Goal: Feedback & Contribution: Submit feedback/report problem

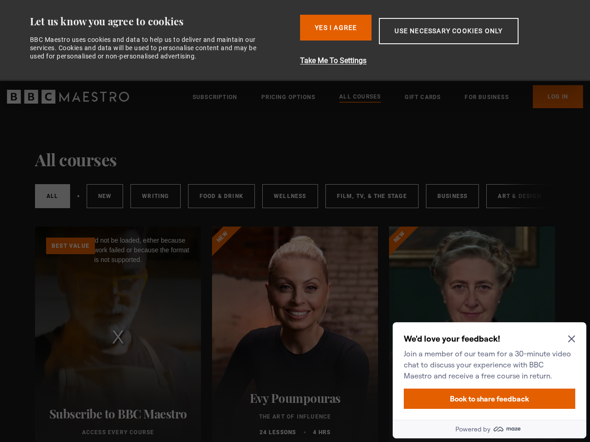
click at [435, 41] on button "Use necessary cookies only" at bounding box center [448, 31] width 139 height 26
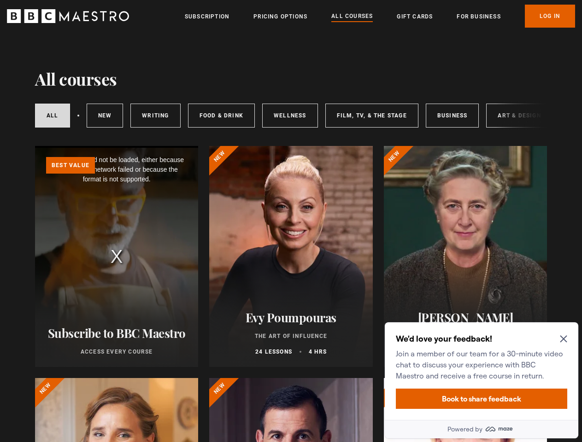
click at [336, 28] on header "Menu Close Subscription Pricing Options All Courses Gift Cards For business Alr…" at bounding box center [291, 16] width 582 height 32
click at [449, 31] on header "Menu Close Subscription Pricing Options All Courses Gift Cards For business Alr…" at bounding box center [291, 16] width 582 height 32
click at [489, 380] on p "Join a member of our team for a 30-minute video chat to discuss your experience…" at bounding box center [480, 364] width 168 height 33
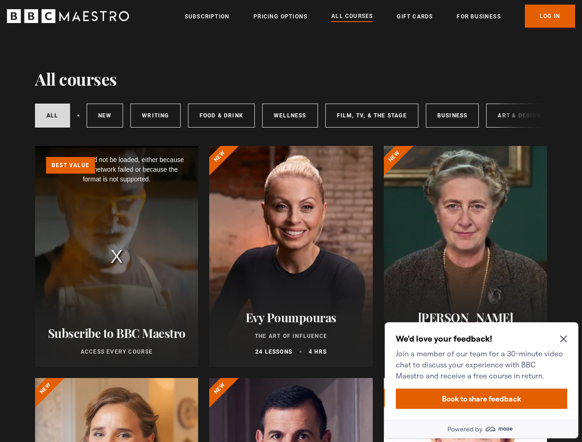
click at [489, 399] on button "Book to share feedback" at bounding box center [481, 399] width 171 height 20
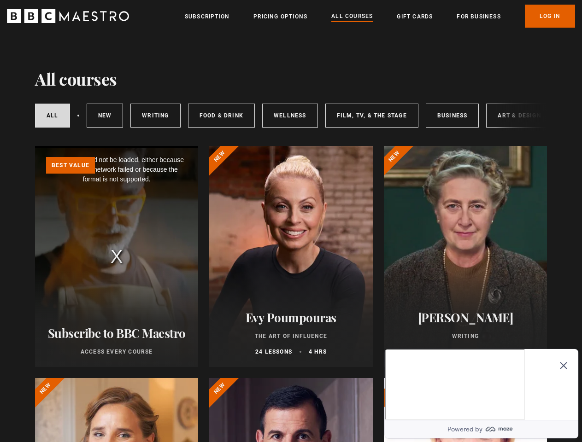
click at [571, 339] on div "Powered by" at bounding box center [481, 285] width 201 height 313
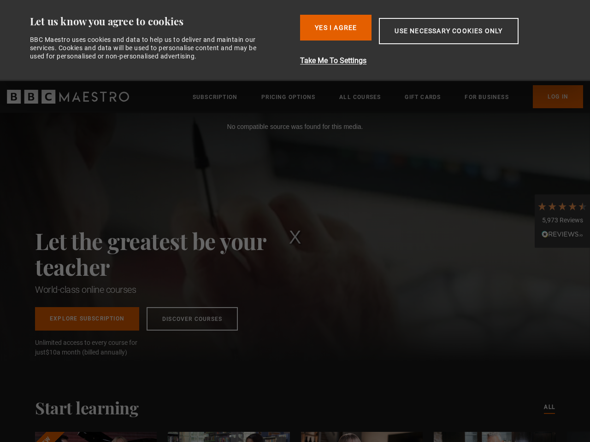
scroll to position [0, 1672]
